Goal: Task Accomplishment & Management: Manage account settings

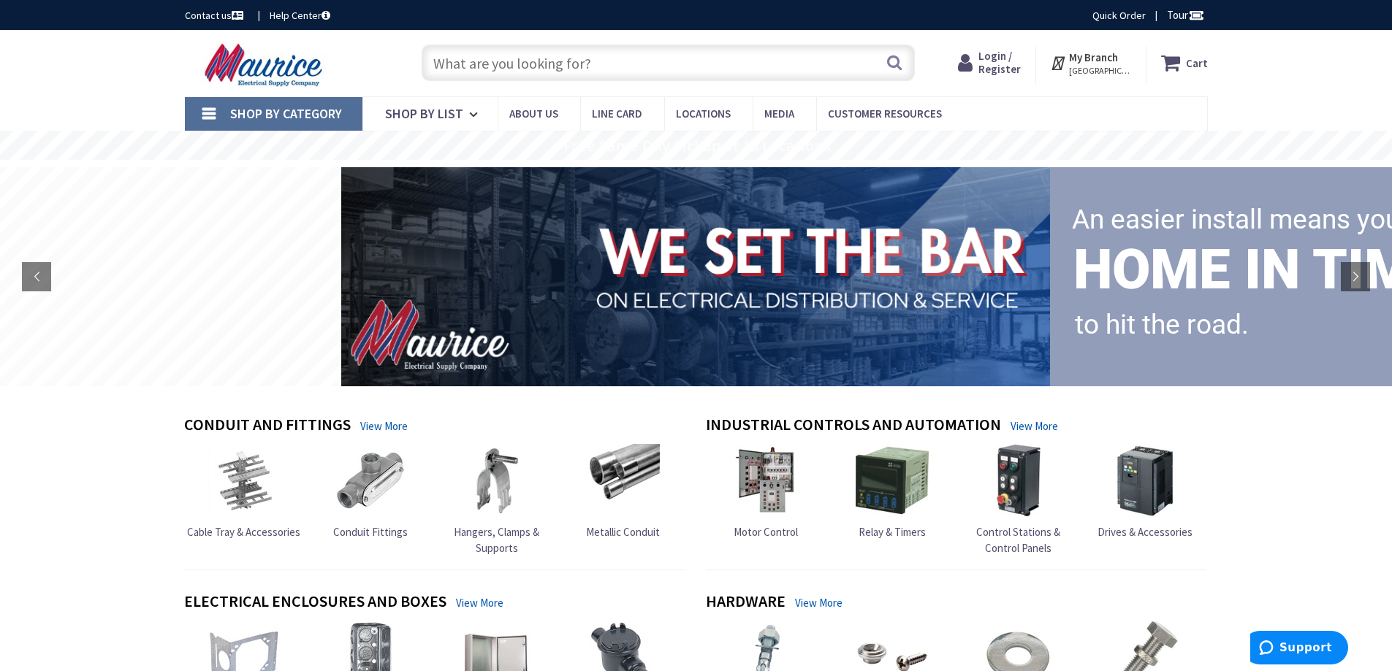
click at [1005, 61] on span "Login / Register" at bounding box center [999, 62] width 42 height 27
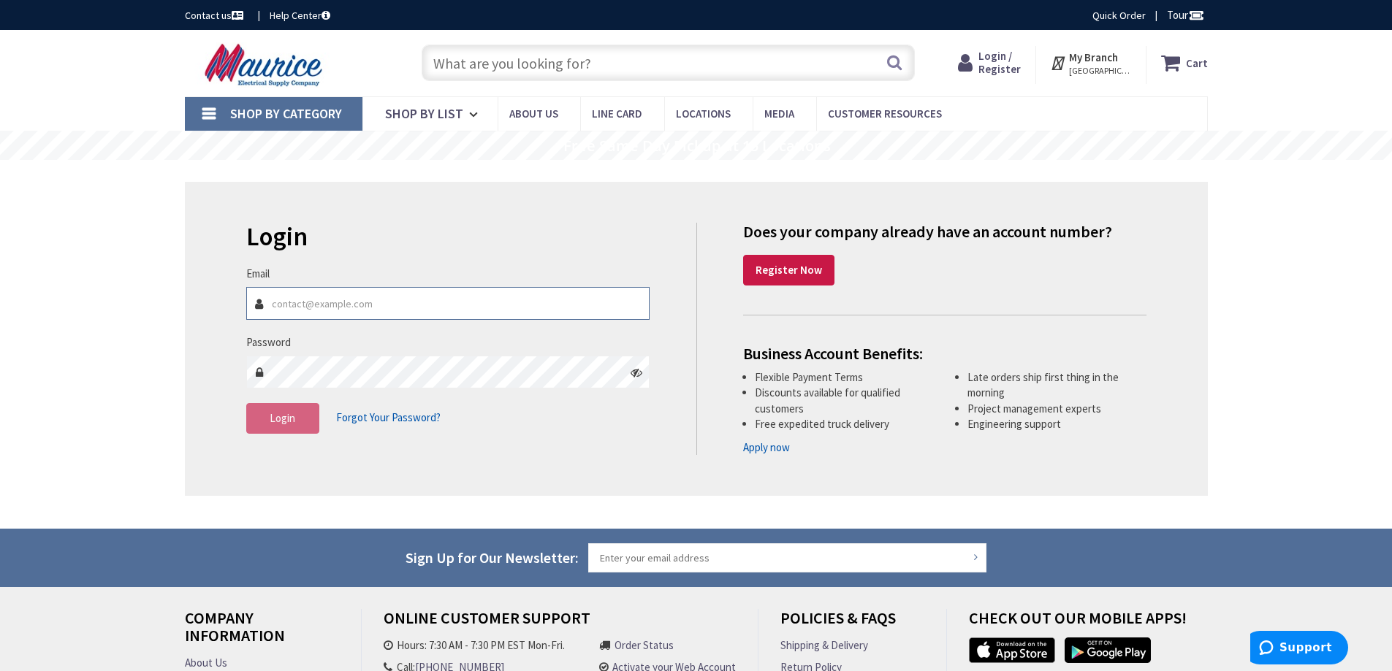
type input "[EMAIL_ADDRESS][DOMAIN_NAME]"
click at [636, 372] on icon at bounding box center [637, 373] width 12 height 12
click at [276, 425] on span "Login" at bounding box center [283, 418] width 26 height 14
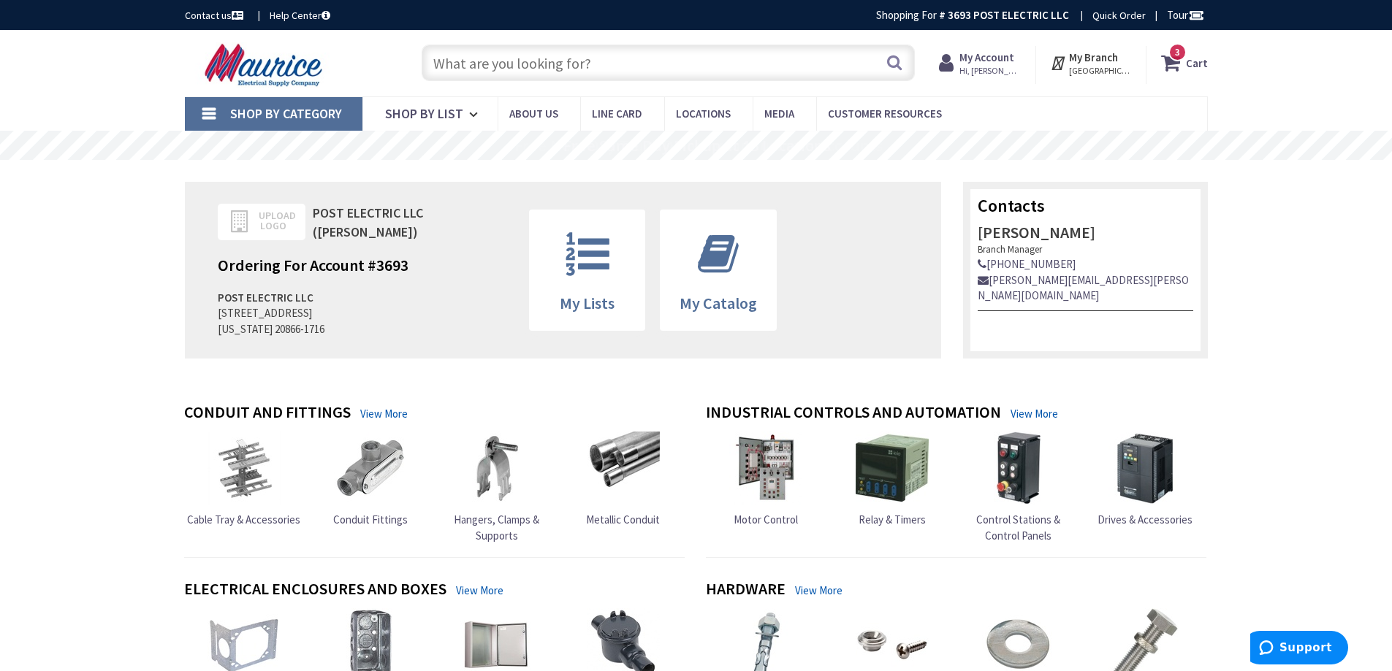
click at [1180, 61] on span "3 3 items" at bounding box center [1177, 52] width 18 height 18
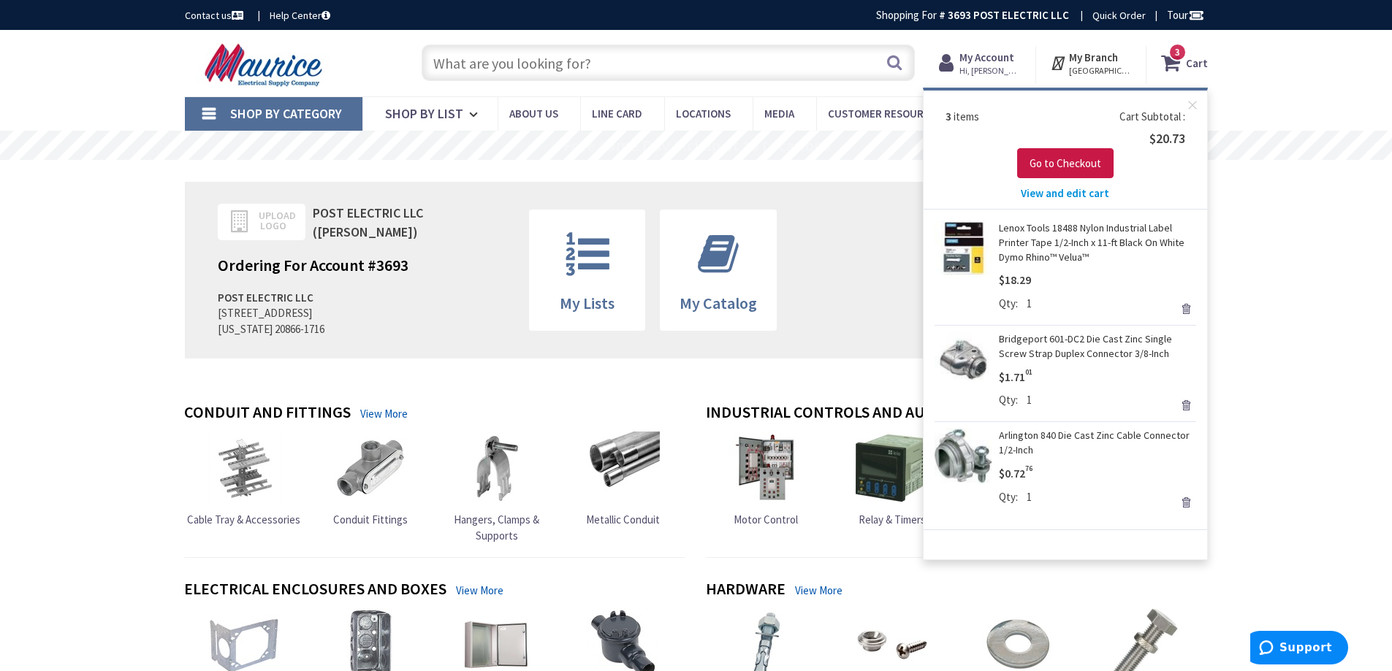
click at [988, 59] on strong "My Account" at bounding box center [986, 57] width 55 height 14
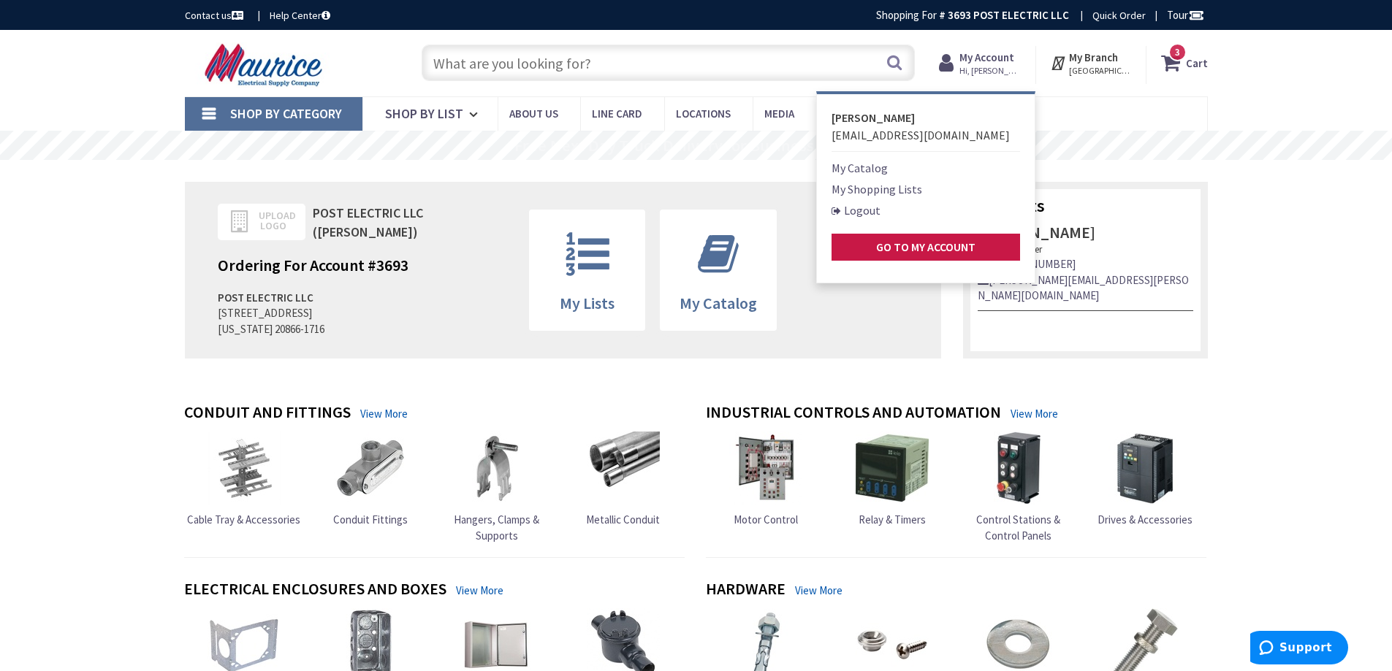
click at [888, 190] on link "My Shopping Lists" at bounding box center [877, 189] width 91 height 18
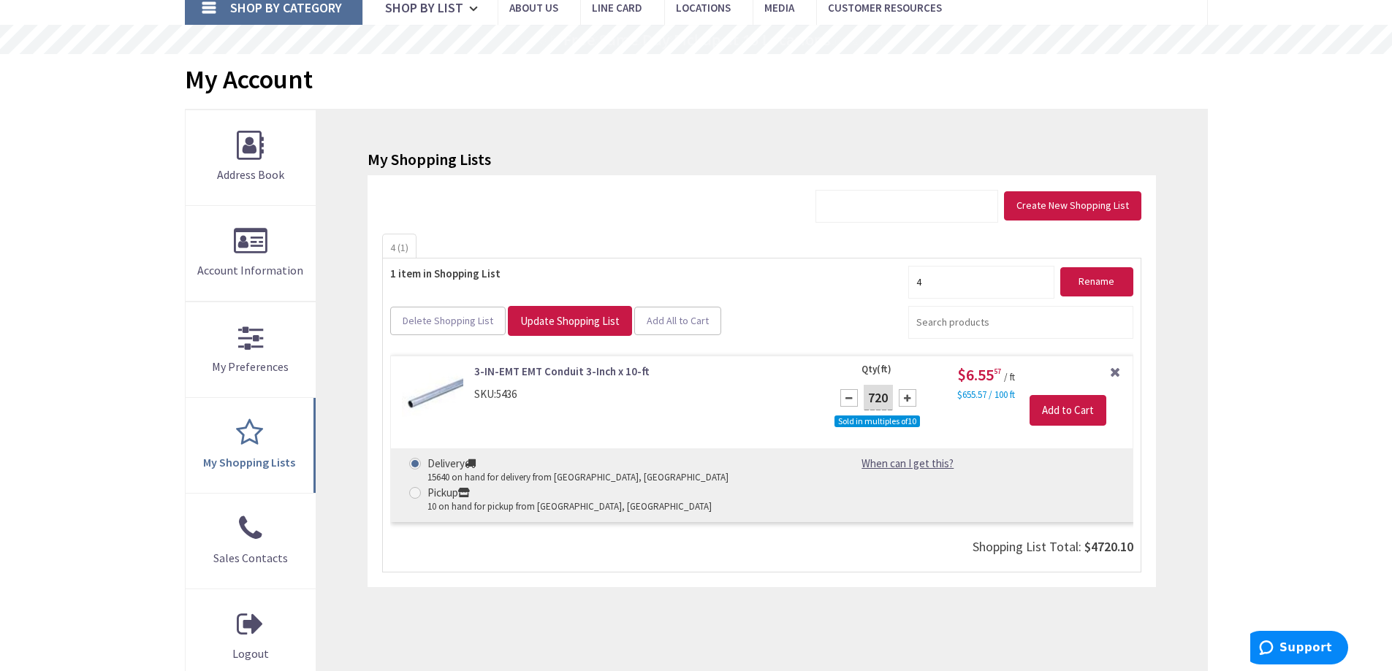
scroll to position [195, 0]
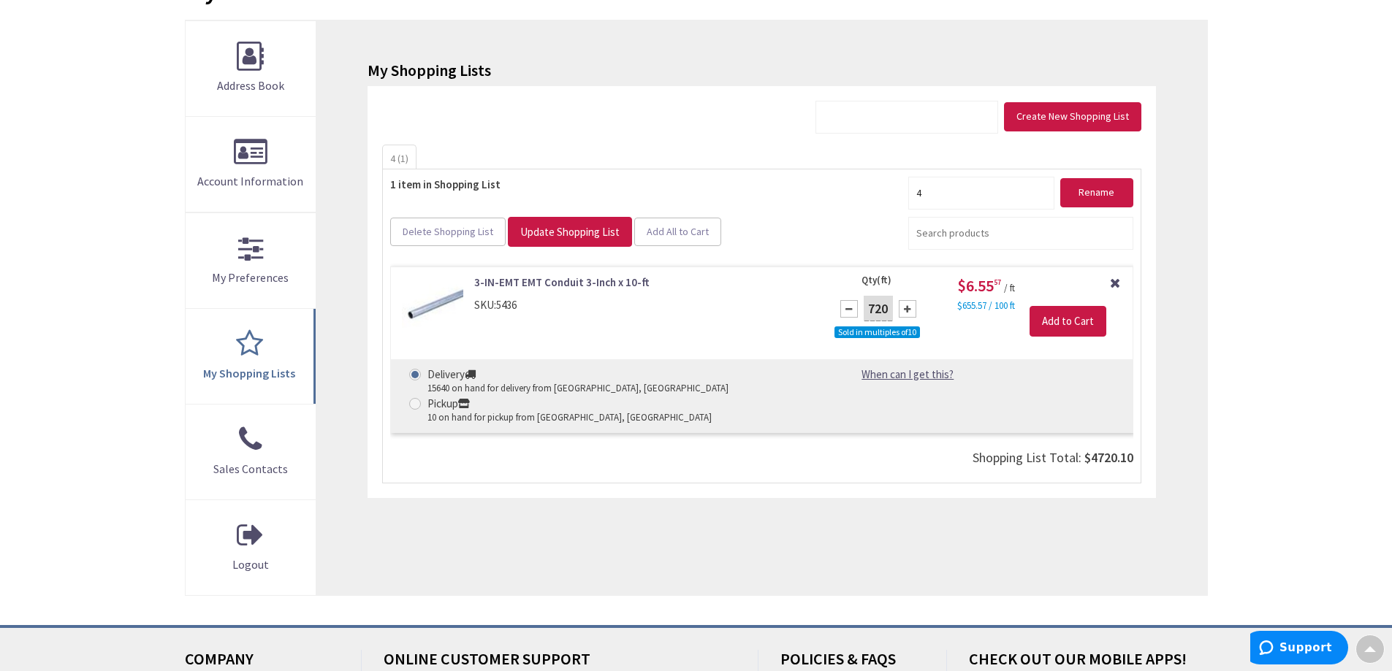
click at [1116, 282] on link "Remove Item" at bounding box center [1114, 281] width 13 height 13
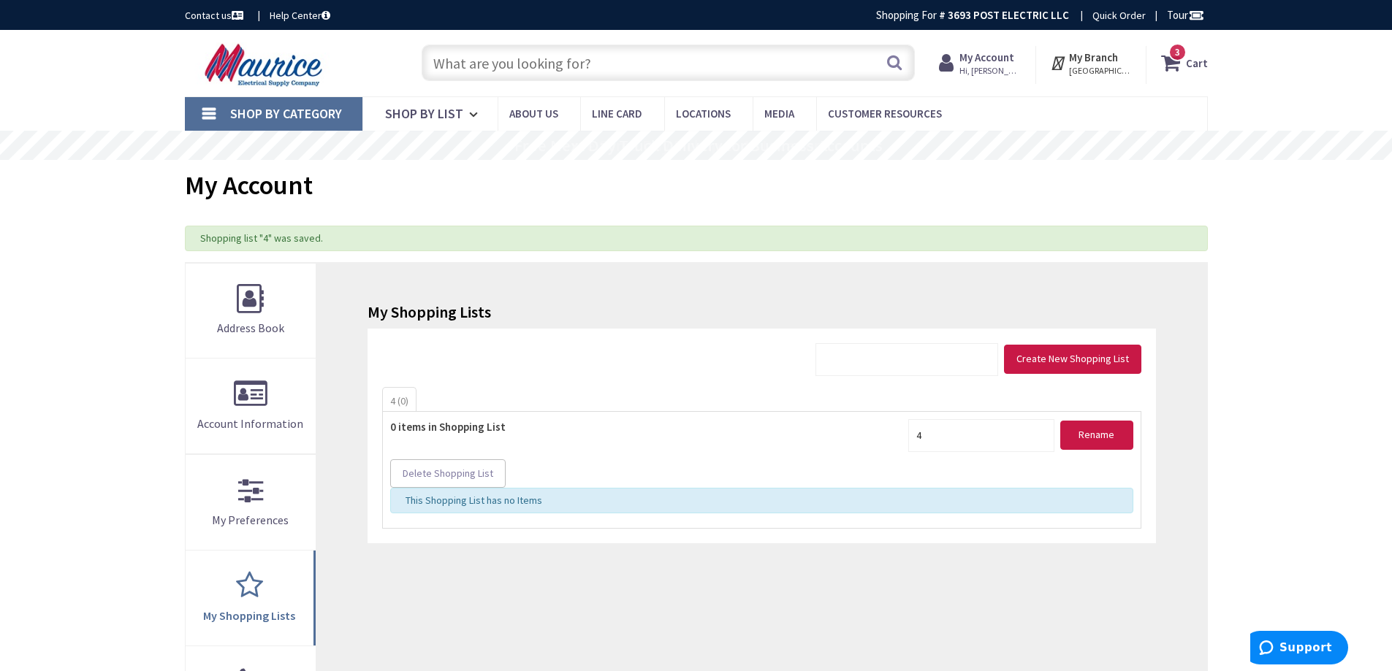
click at [1184, 59] on span "3 3 items" at bounding box center [1177, 52] width 18 height 18
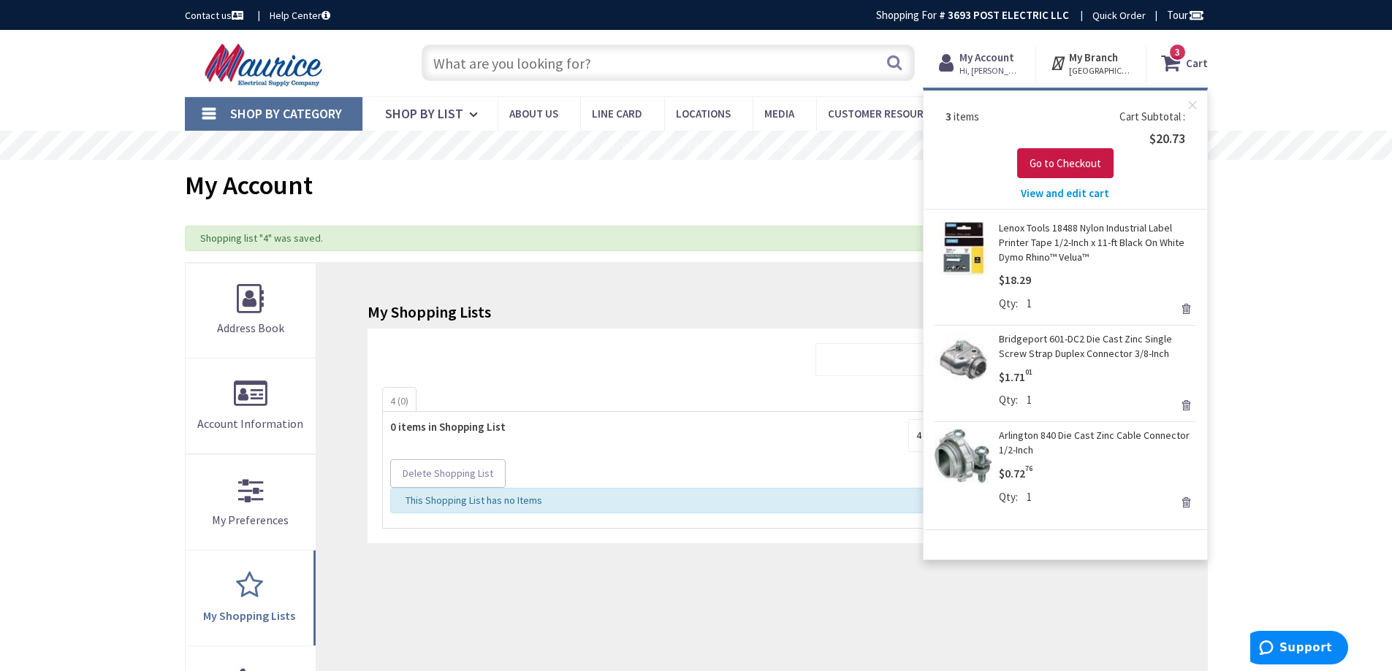
click at [1183, 405] on link "Remove" at bounding box center [1186, 405] width 20 height 20
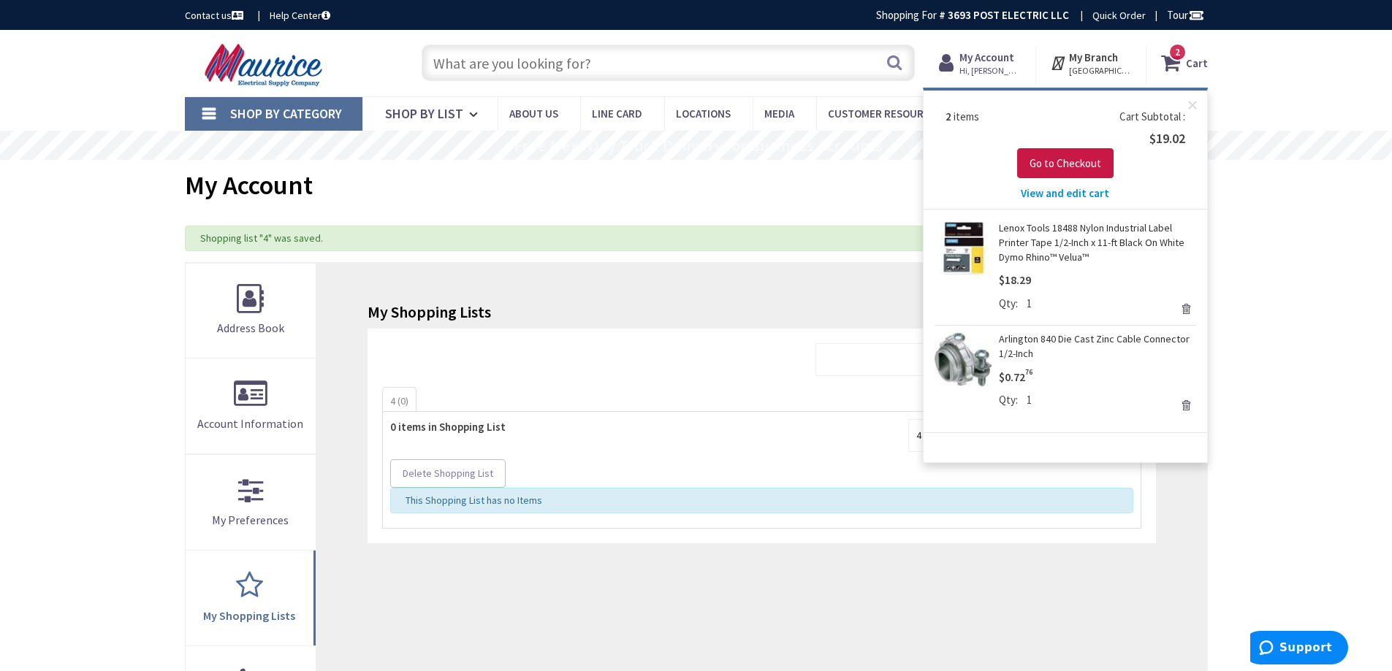
click at [1185, 403] on link "Remove" at bounding box center [1186, 405] width 20 height 20
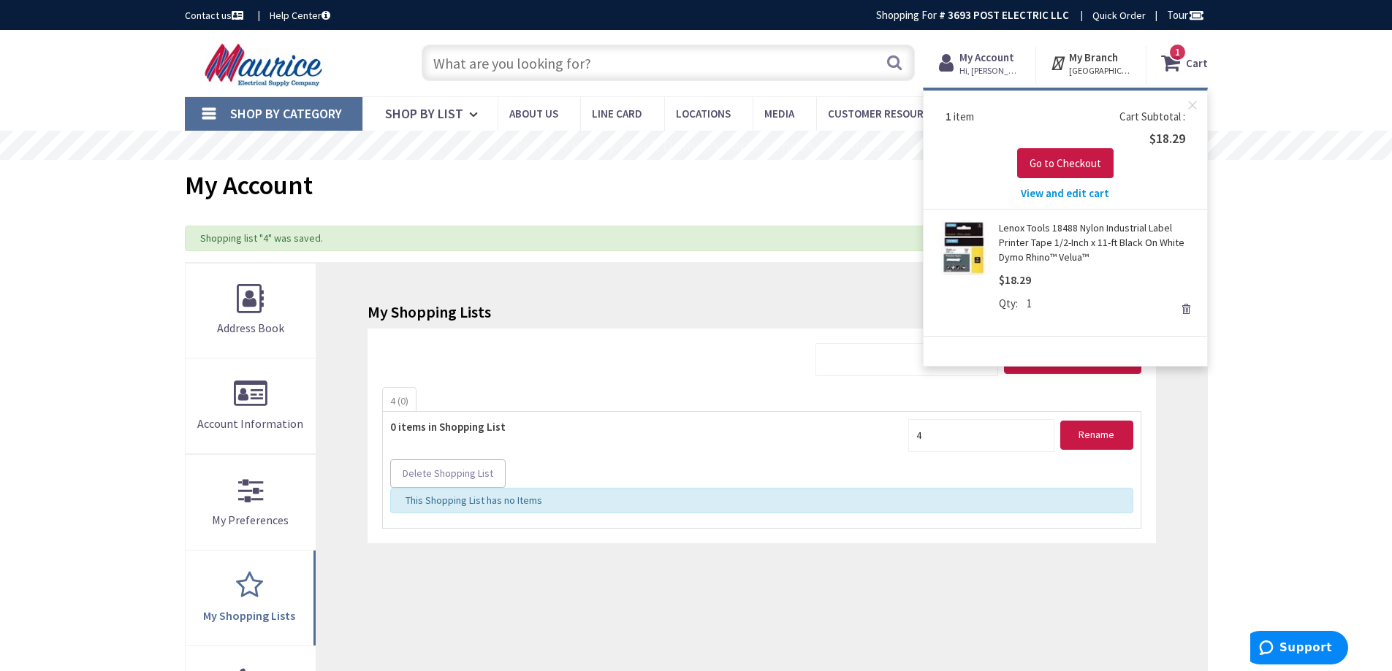
click at [1187, 308] on link "Remove" at bounding box center [1186, 309] width 20 height 20
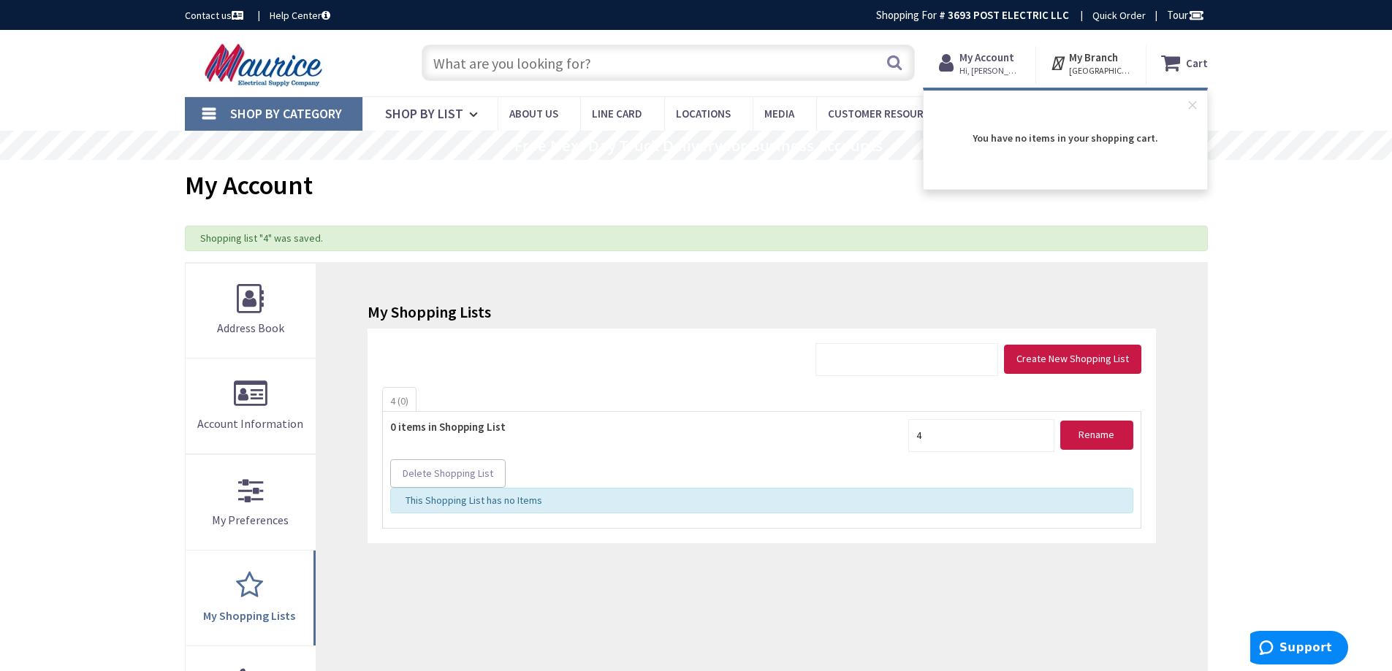
click at [1000, 54] on strong "My Account" at bounding box center [986, 57] width 55 height 14
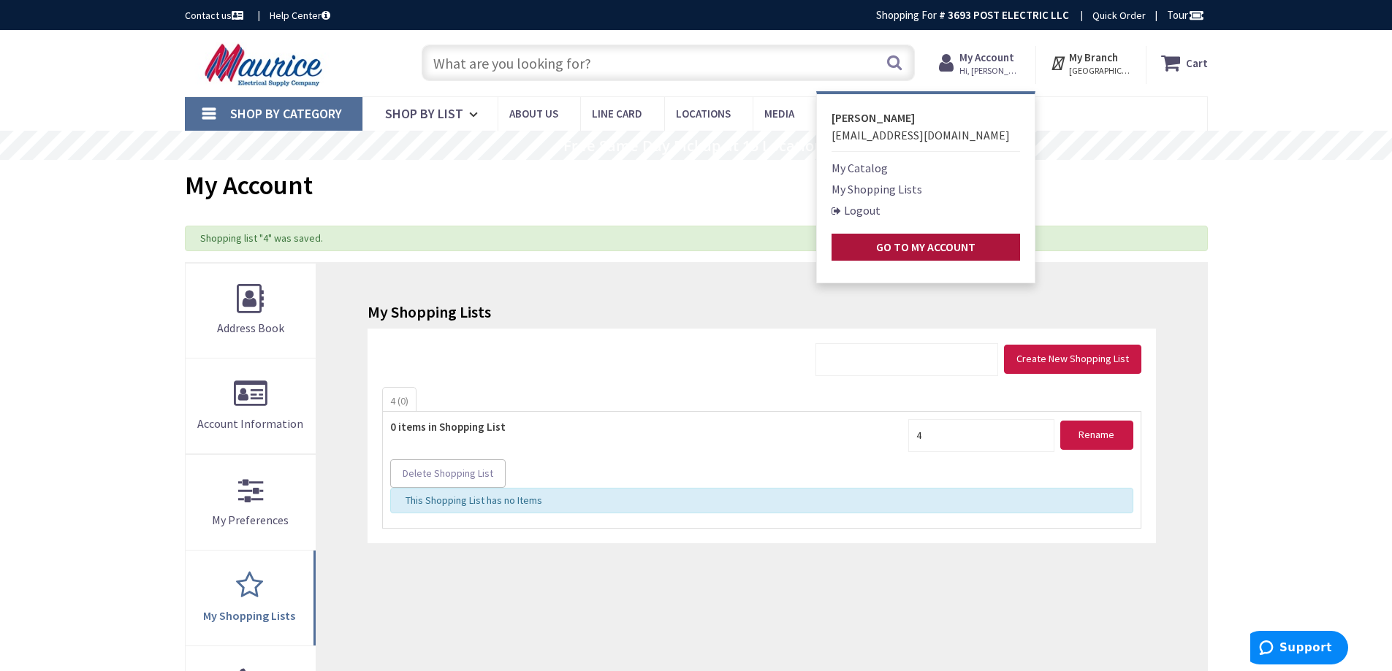
click at [920, 250] on strong "Go to My Account" at bounding box center [925, 247] width 99 height 15
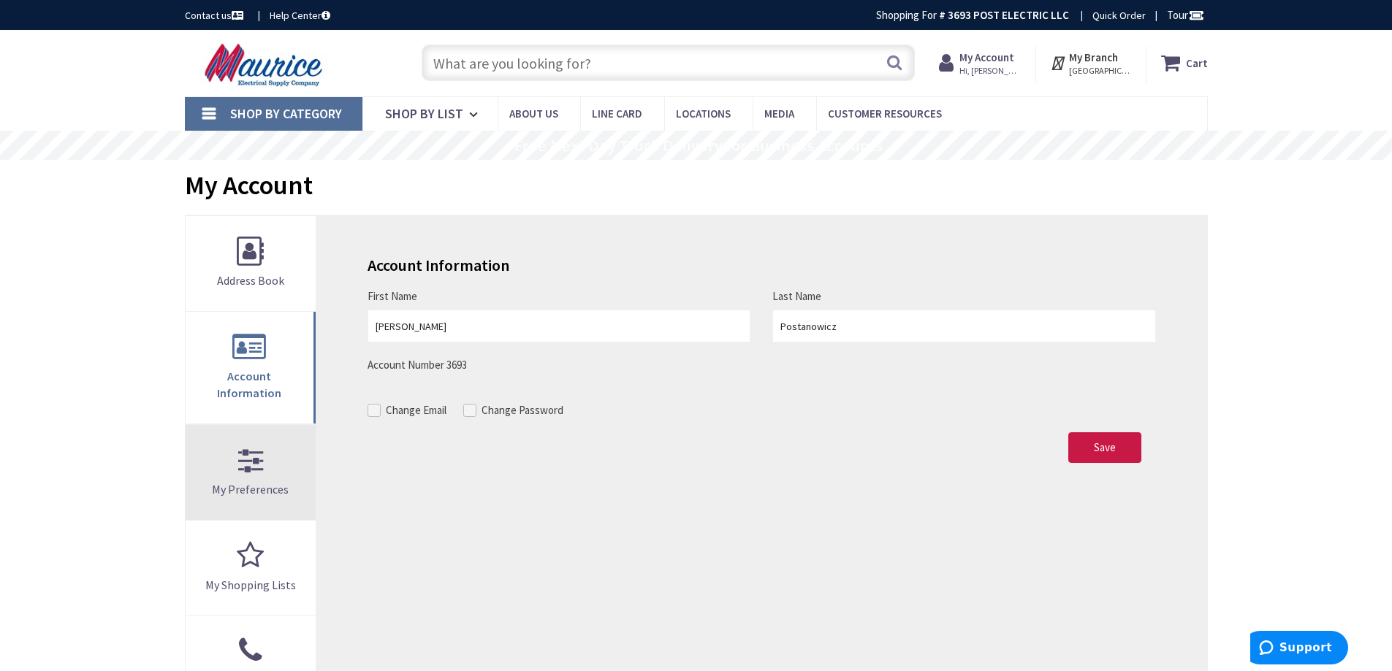
click at [250, 457] on link "My Preferences" at bounding box center [251, 472] width 131 height 95
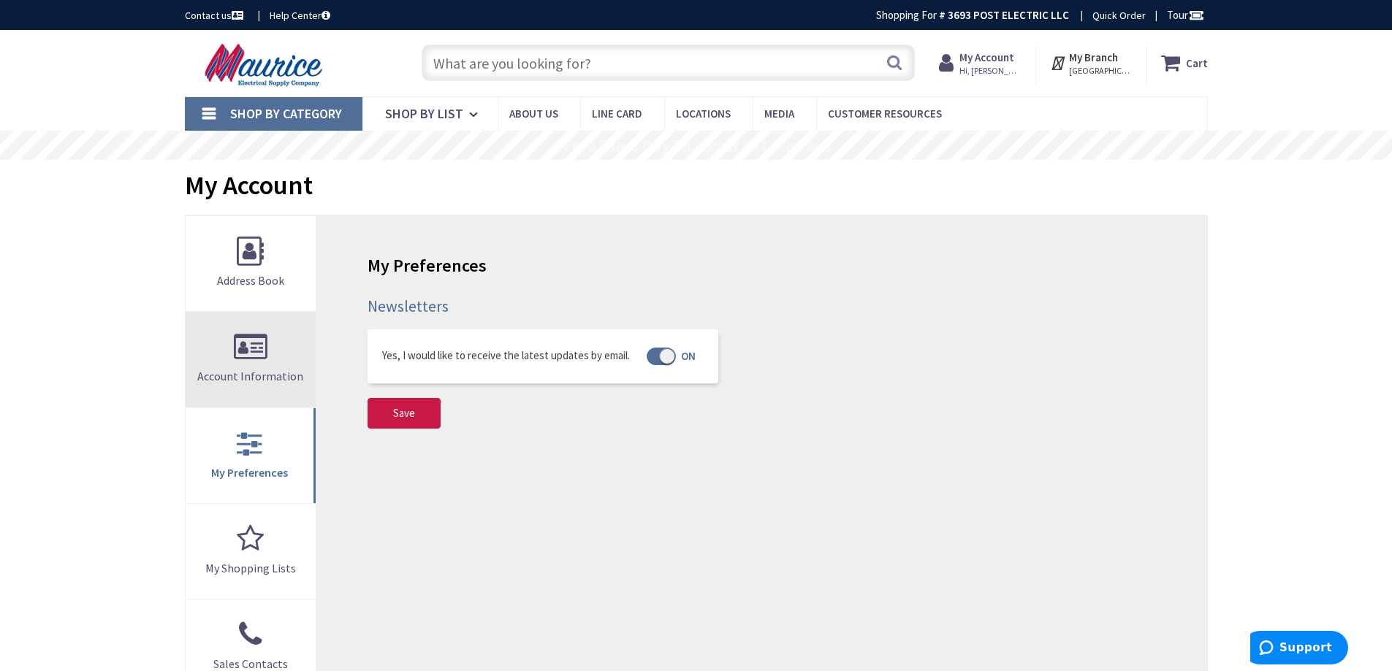
click at [234, 365] on link "Account Information" at bounding box center [251, 359] width 131 height 95
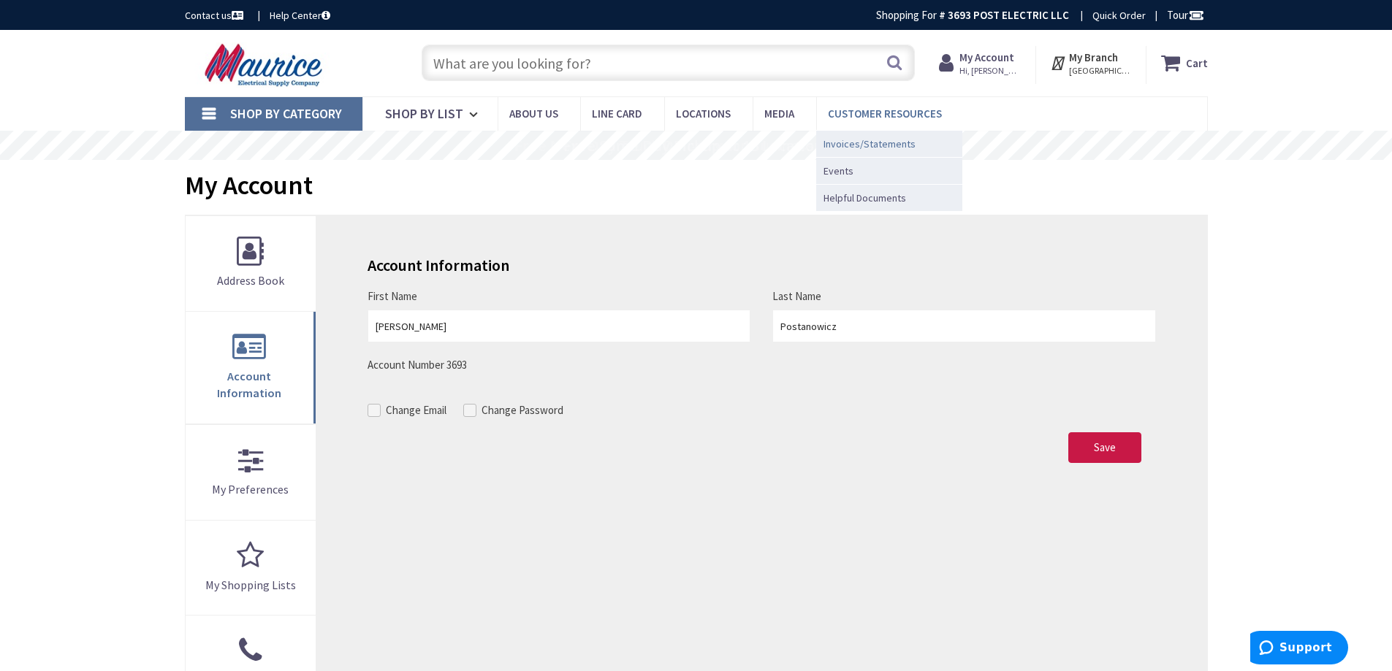
click at [869, 145] on span "Invoices/Statements" at bounding box center [869, 144] width 92 height 15
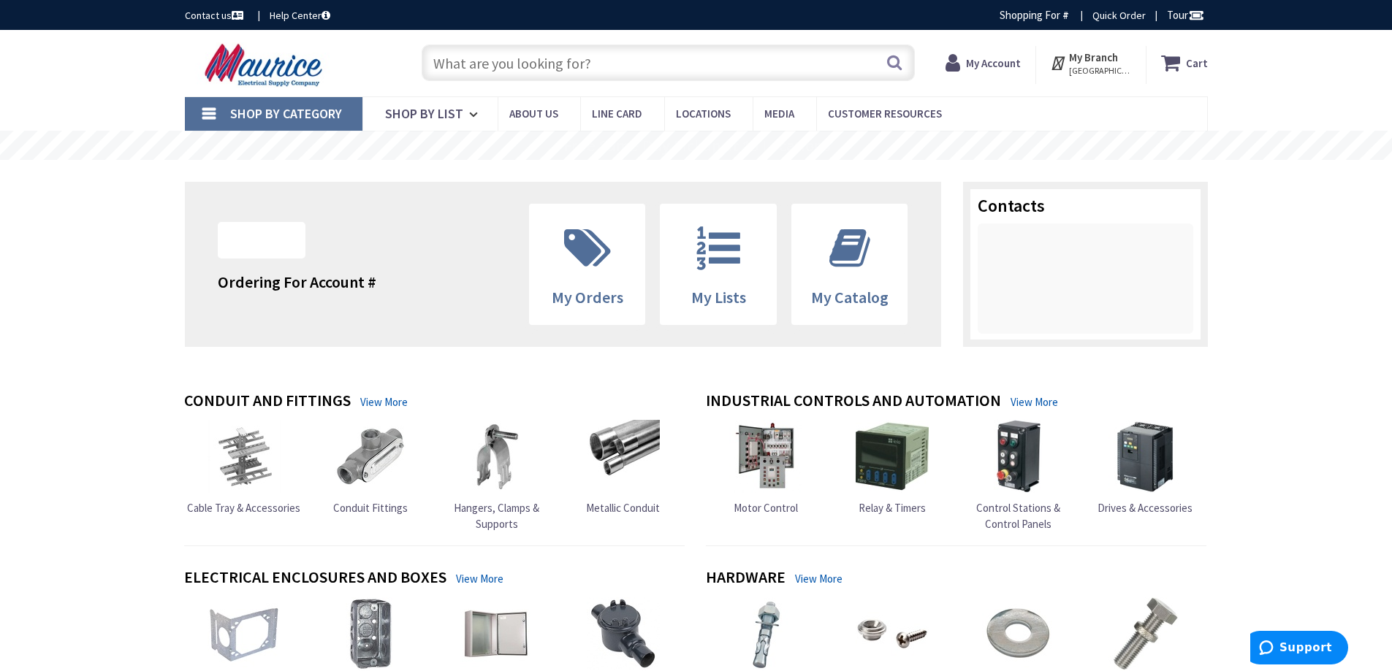
click at [984, 64] on strong "My Account" at bounding box center [993, 63] width 55 height 14
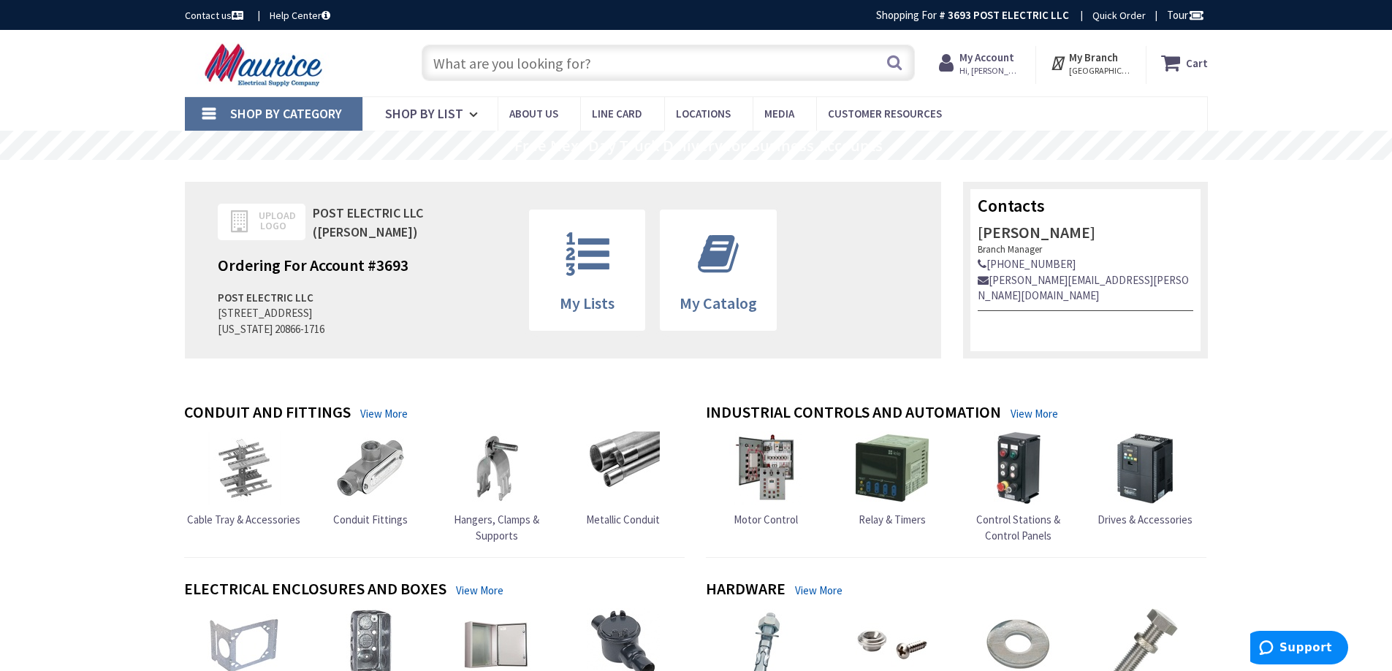
click at [992, 58] on strong "My Account" at bounding box center [986, 57] width 55 height 14
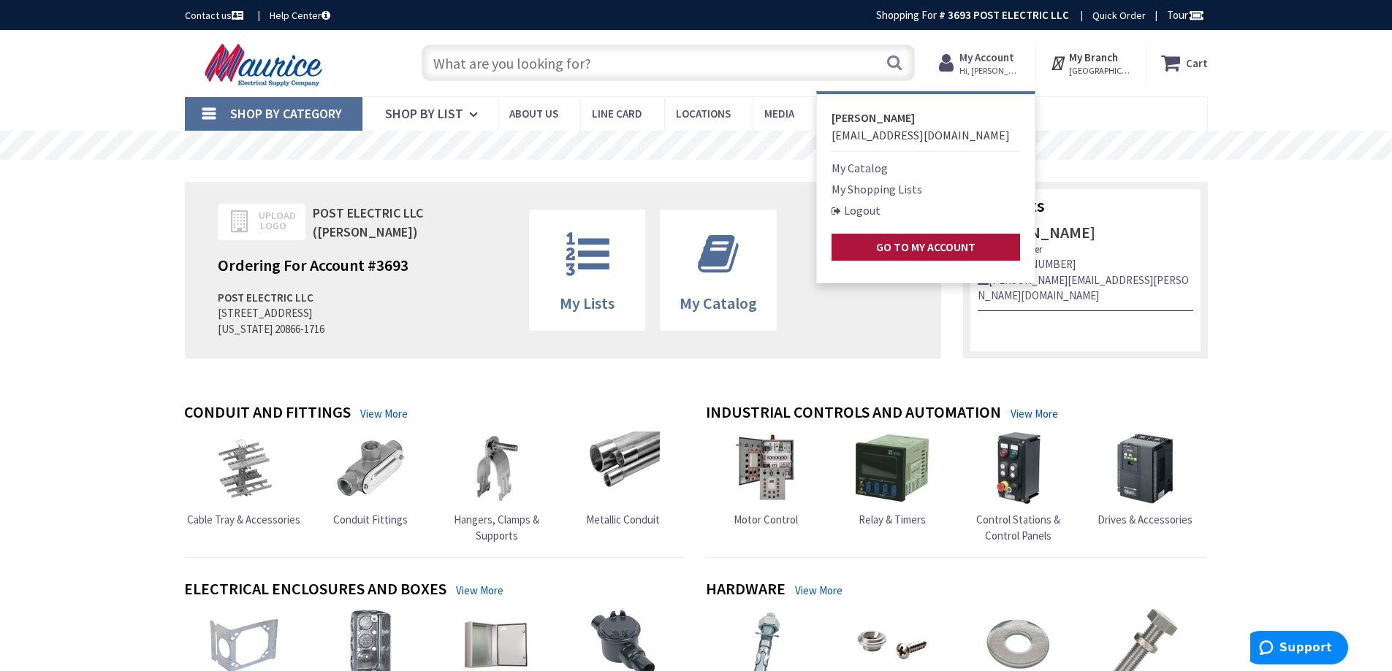
click at [897, 252] on strong "Go to My Account" at bounding box center [925, 247] width 99 height 15
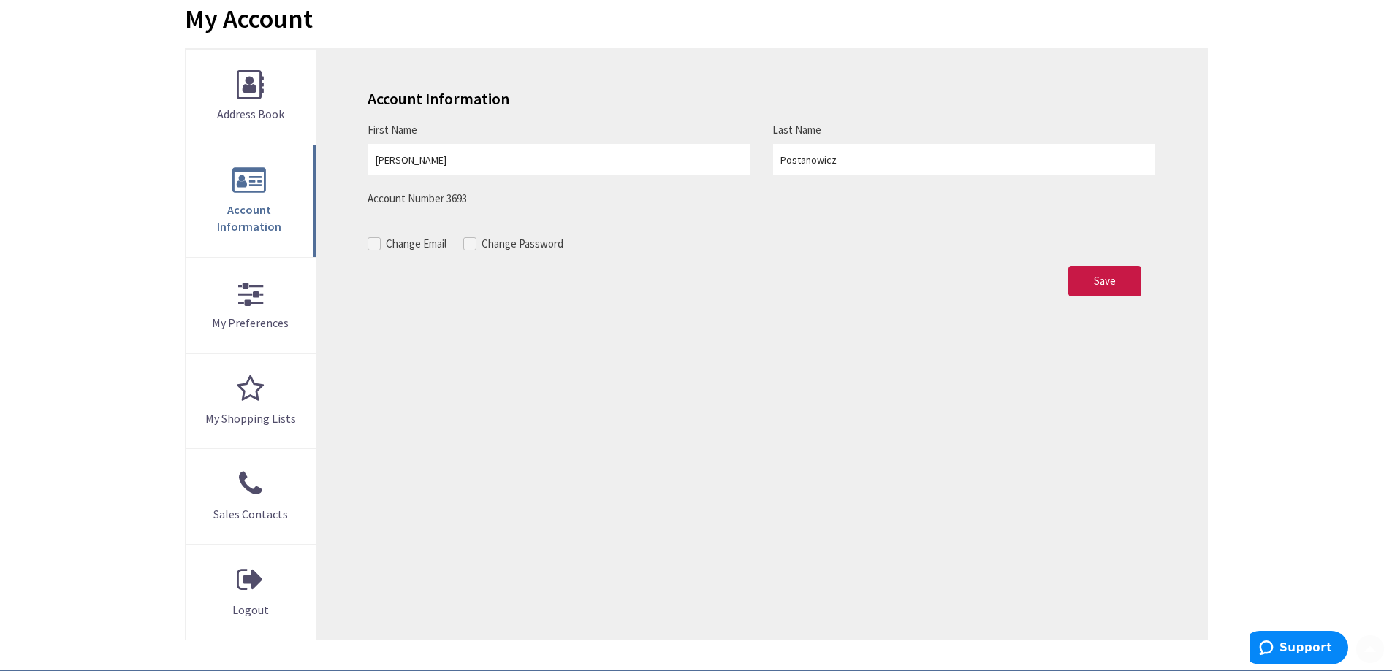
scroll to position [195, 0]
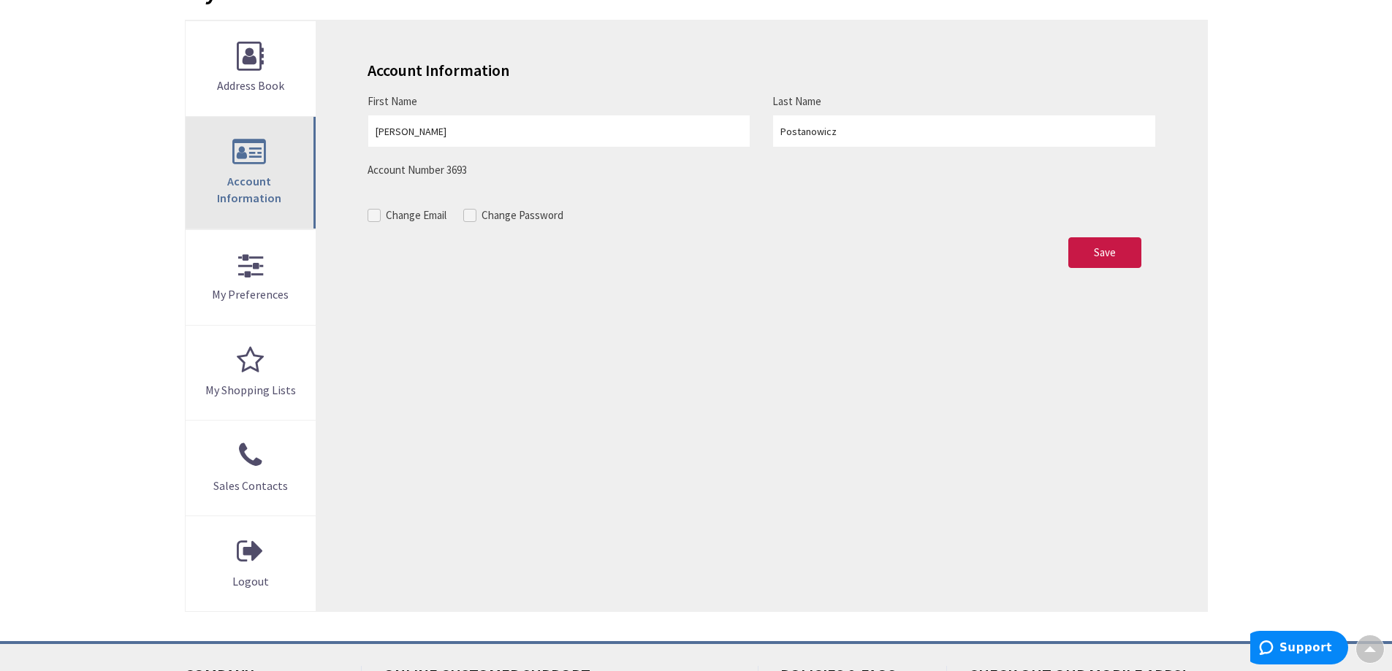
click at [259, 171] on link "Account Information" at bounding box center [251, 173] width 131 height 112
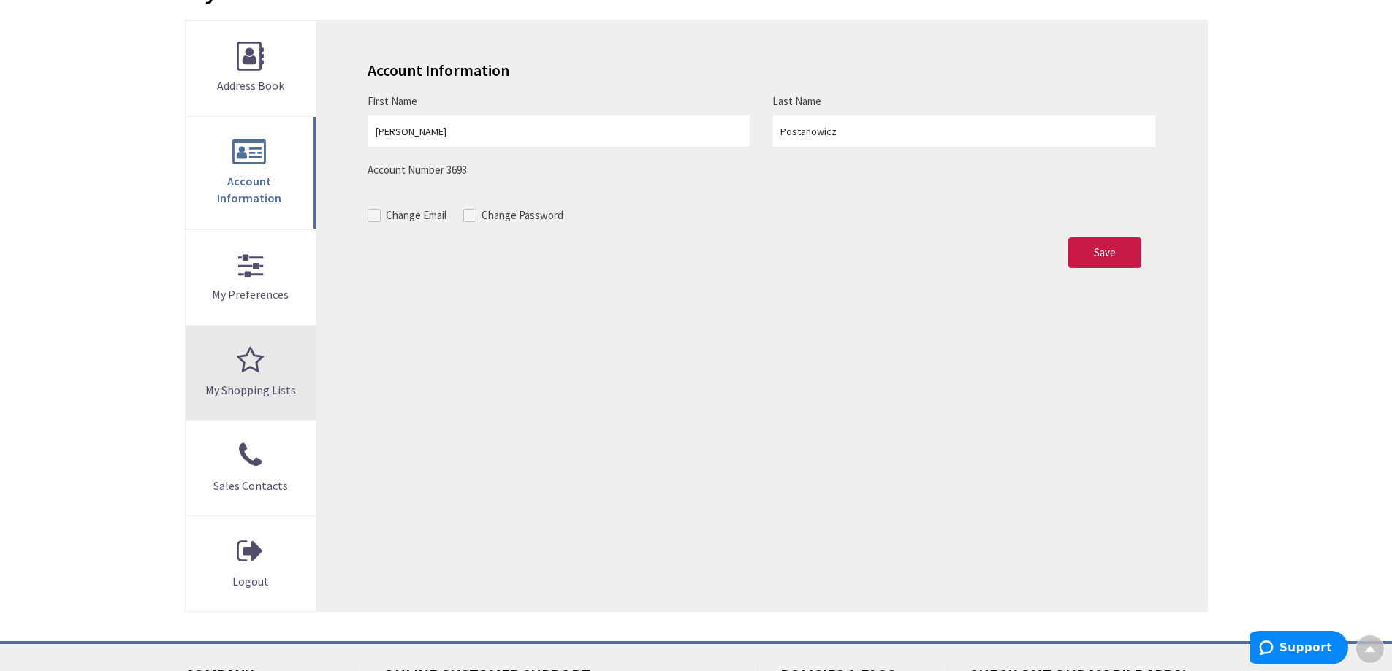
click at [250, 340] on link "My Shopping Lists" at bounding box center [251, 373] width 131 height 95
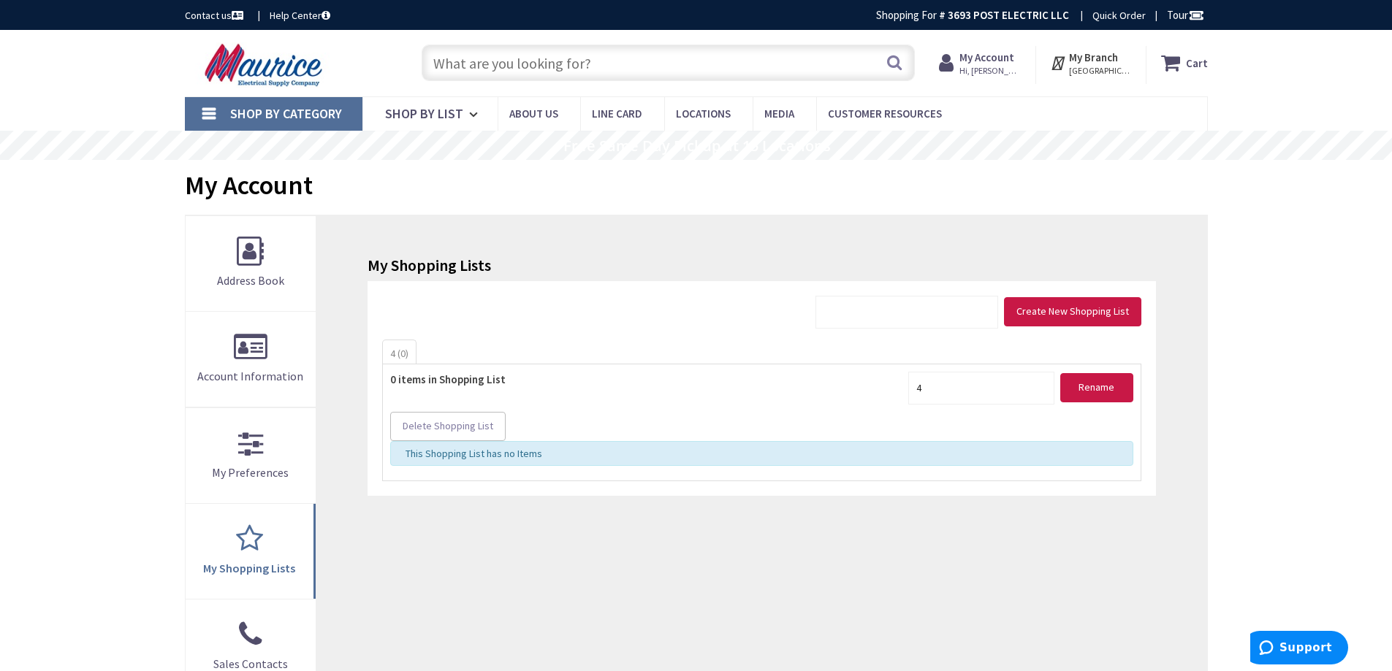
click at [996, 72] on span "Hi, [PERSON_NAME]" at bounding box center [990, 71] width 62 height 12
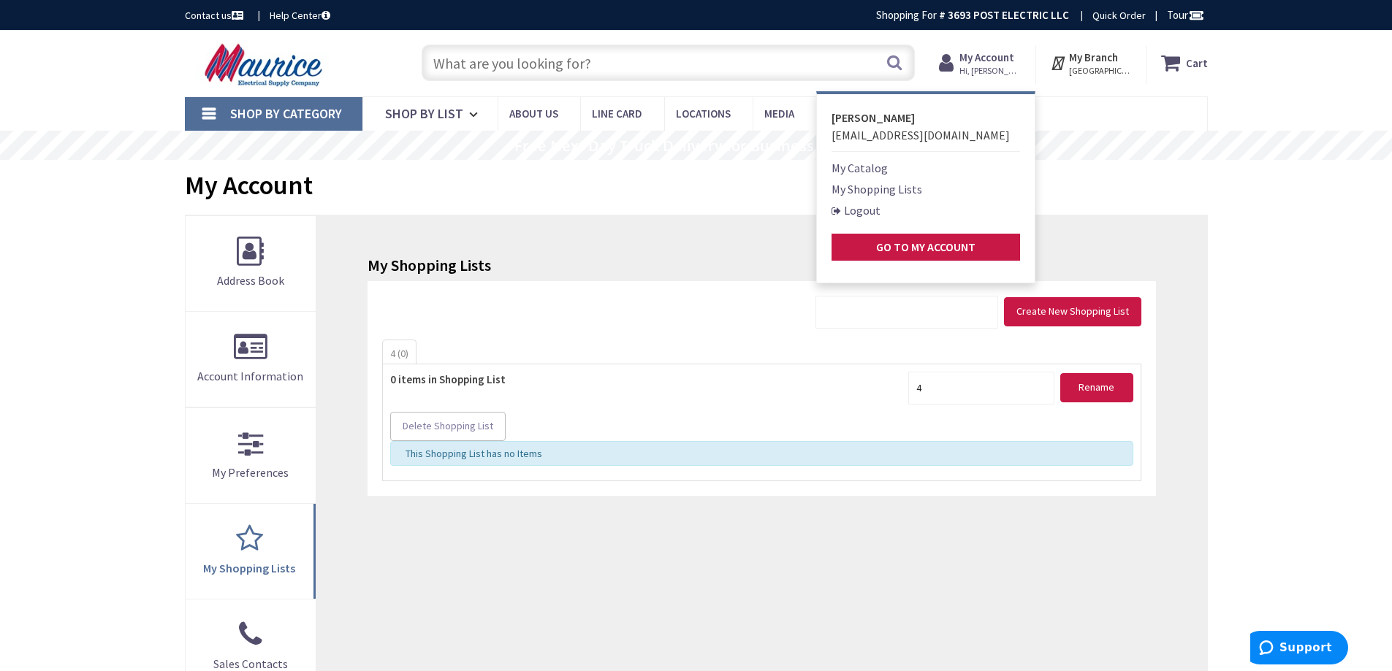
click at [887, 134] on span "[EMAIL_ADDRESS][DOMAIN_NAME]" at bounding box center [921, 135] width 178 height 15
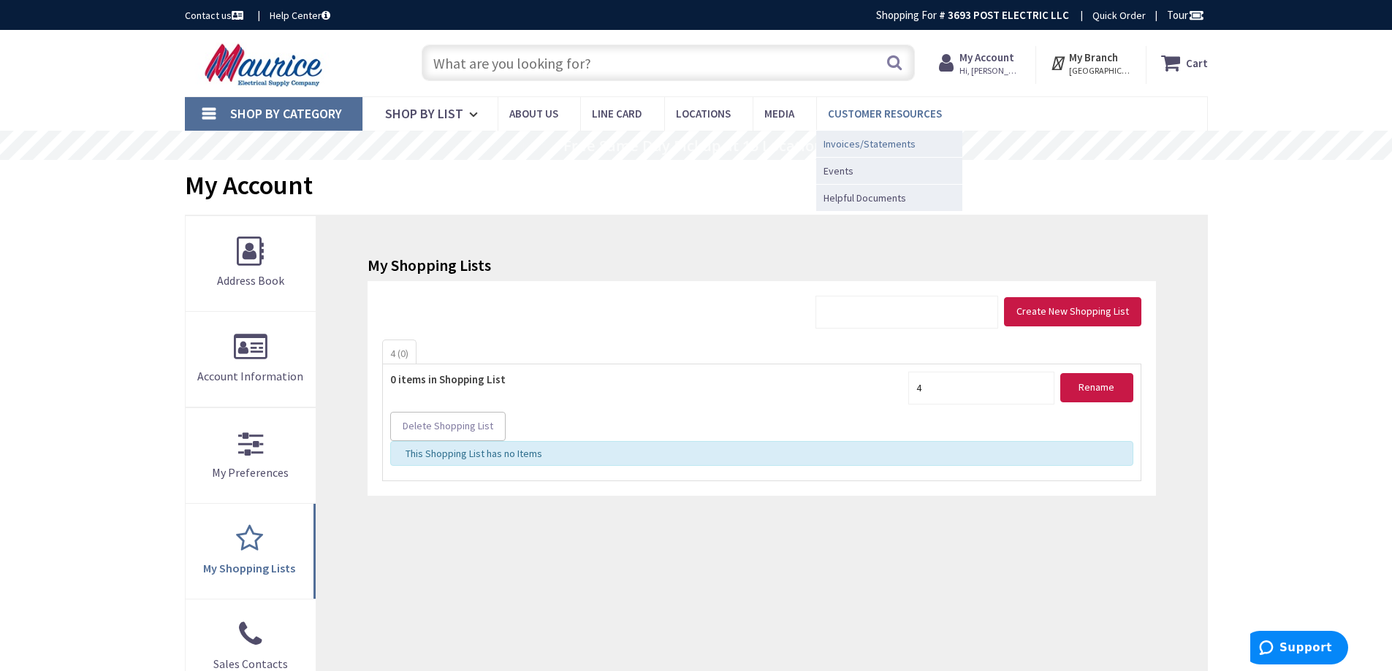
click at [873, 144] on span "Invoices/Statements" at bounding box center [869, 144] width 92 height 15
